Goal: Information Seeking & Learning: Understand process/instructions

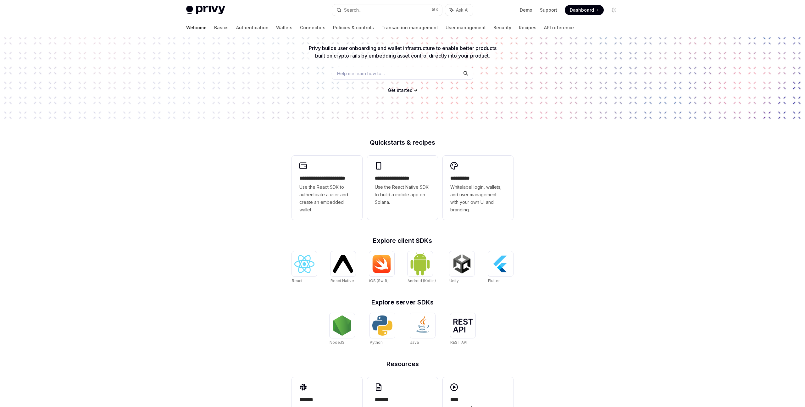
scroll to position [93, 0]
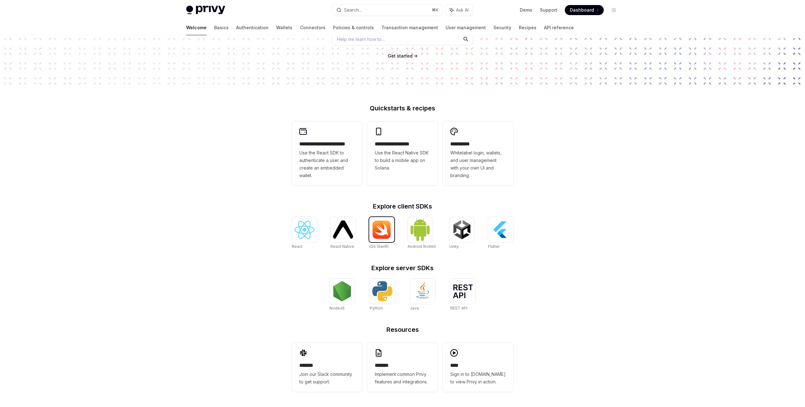
click at [385, 224] on img at bounding box center [382, 229] width 20 height 19
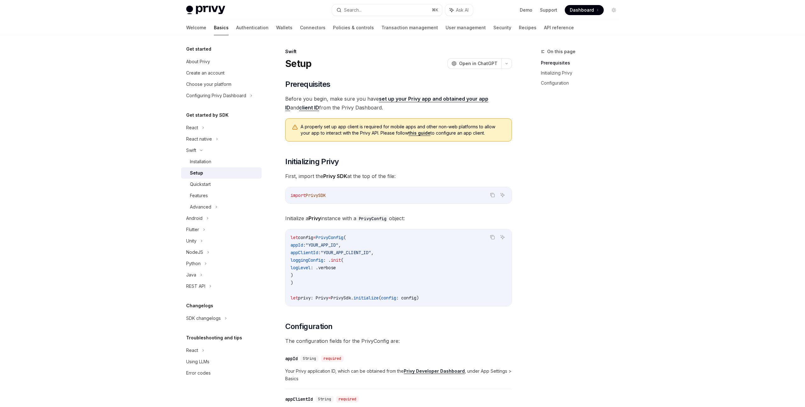
drag, startPoint x: 387, startPoint y: 111, endPoint x: 268, endPoint y: 69, distance: 126.7
click at [268, 69] on div "Get started About Privy Create an account Choose your platform Configuring Priv…" at bounding box center [402, 330] width 463 height 590
click at [559, 173] on div "On this page Prerequisites Initializing Privy Configuration" at bounding box center [576, 227] width 96 height 359
click at [212, 184] on div "Quickstart" at bounding box center [224, 184] width 68 height 8
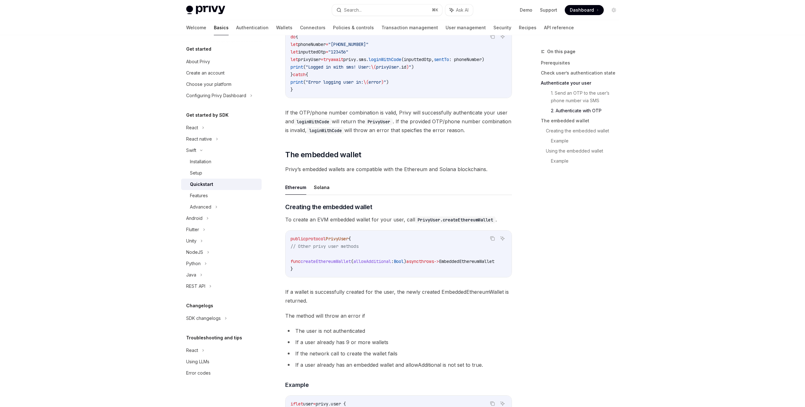
scroll to position [622, 0]
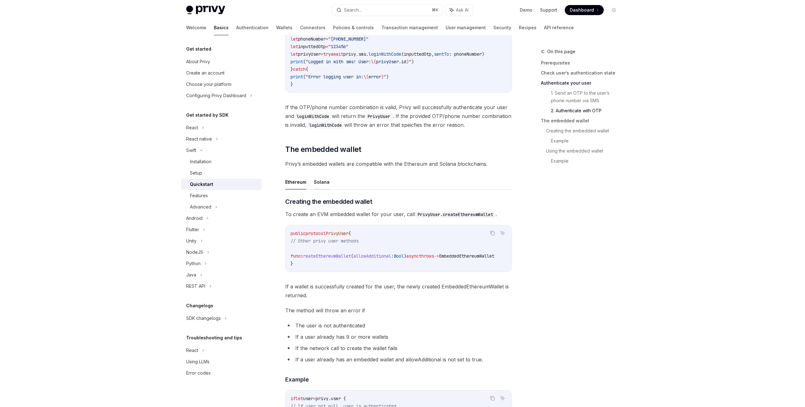
click at [327, 186] on button "Solana" at bounding box center [322, 182] width 16 height 15
type textarea "*"
